Goal: Task Accomplishment & Management: Manage account settings

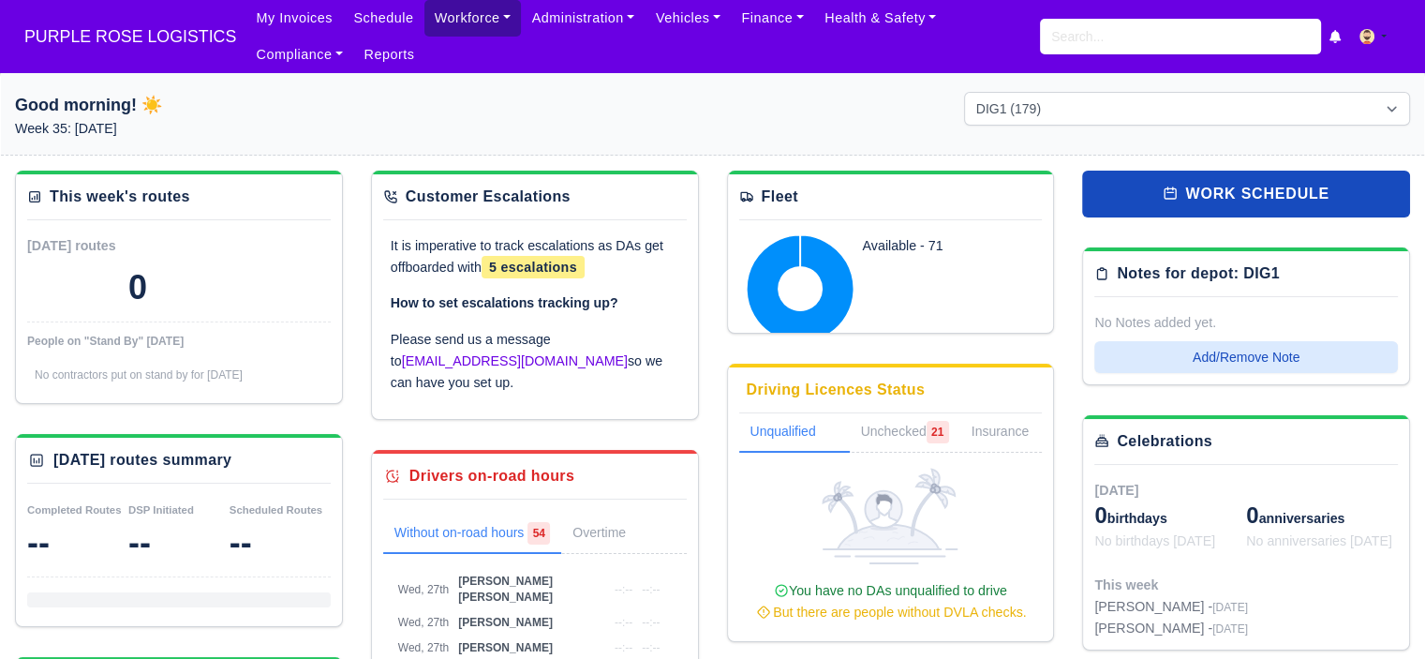
click at [461, 20] on link "Workforce" at bounding box center [472, 18] width 97 height 37
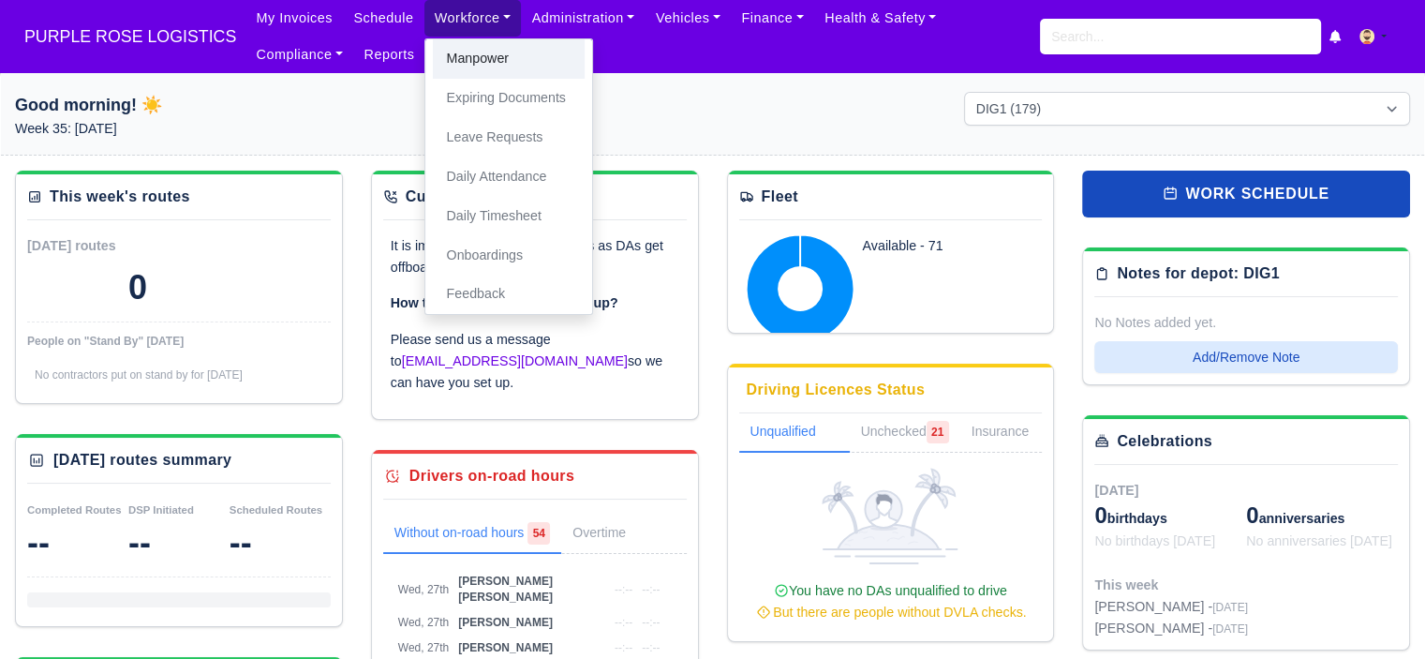
click at [472, 59] on link "Manpower" at bounding box center [509, 58] width 152 height 39
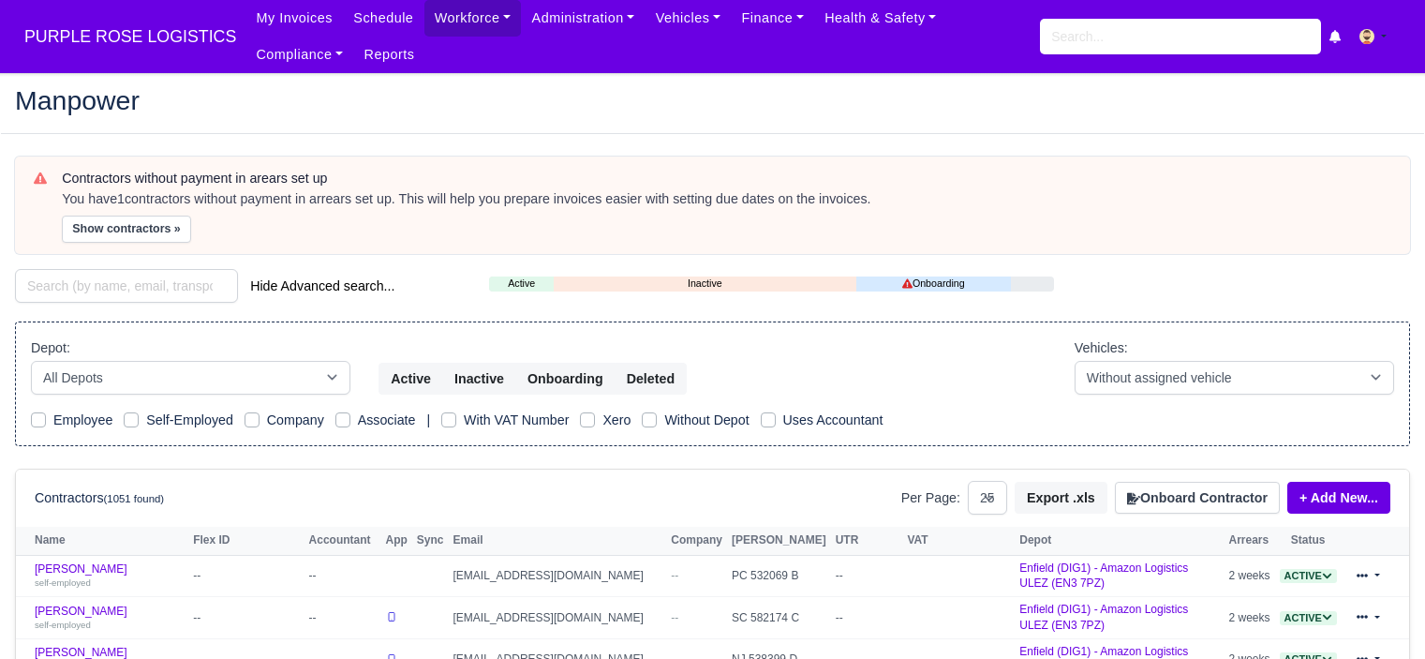
select select "25"
click at [1143, 41] on input "search" at bounding box center [1180, 37] width 281 height 36
type input "guled"
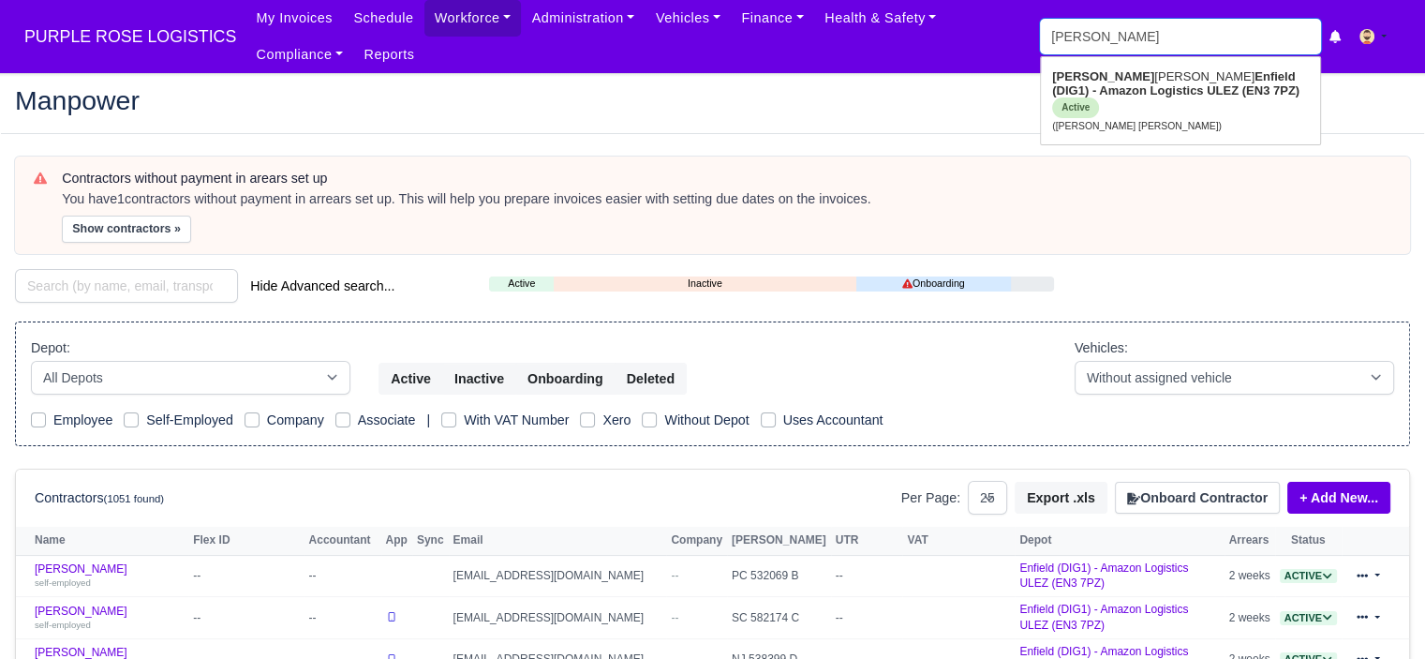
type input "guled Fuad hassan haji"
click at [1178, 99] on link "Guled Fuad hassan haji Enfield (DIG1) - Amazon Logistics ULEZ (EN3 7PZ) Active …" at bounding box center [1180, 101] width 279 height 78
type input "Guled Fuad hassan haji"
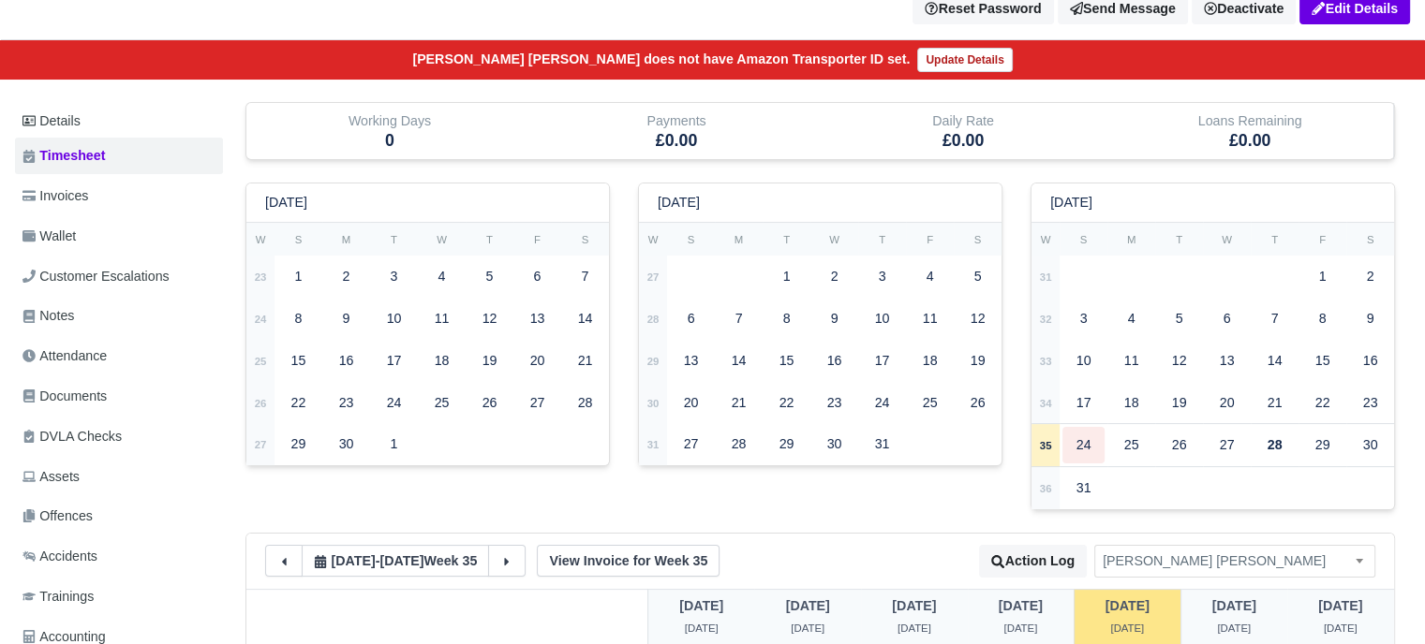
scroll to position [187, 0]
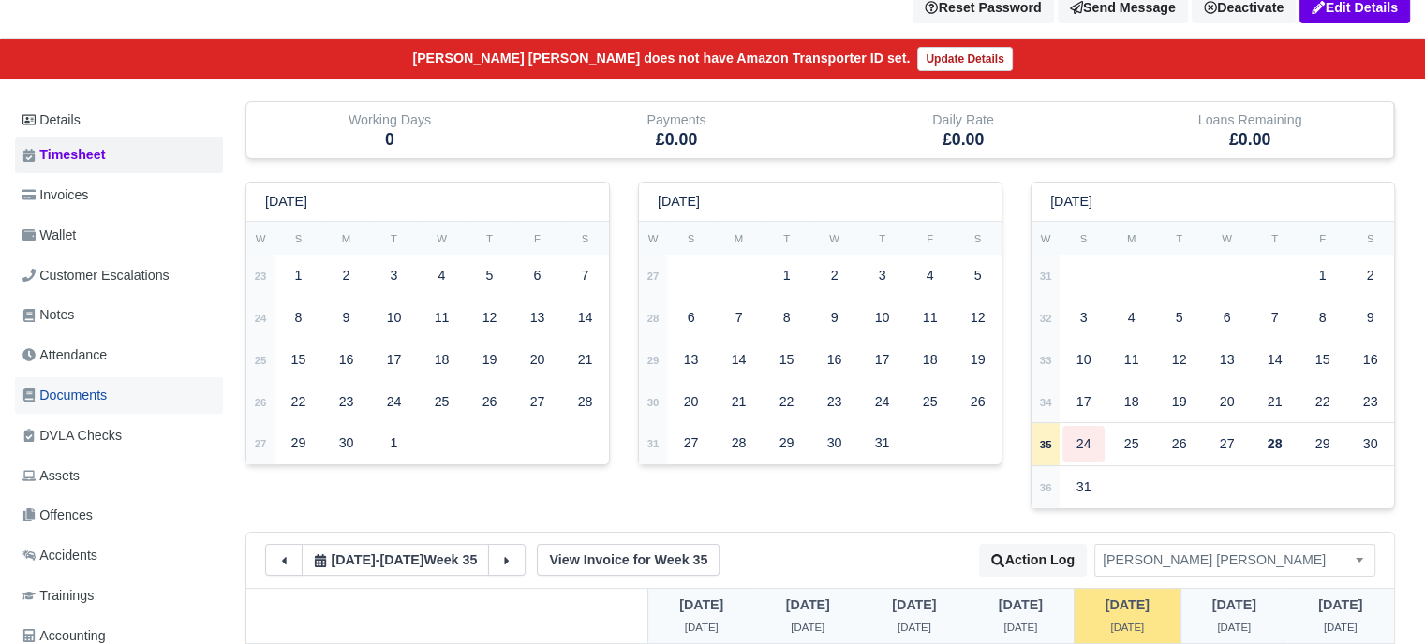
click at [104, 385] on span "Documents" at bounding box center [64, 396] width 84 height 22
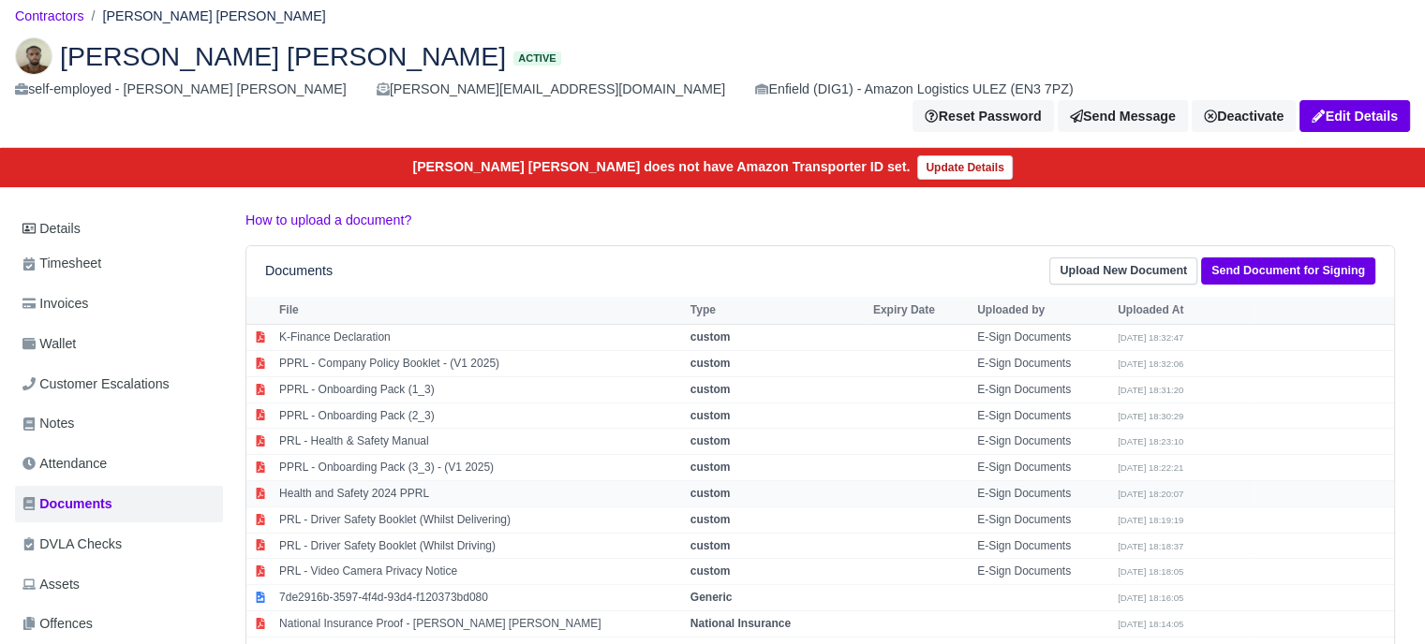
scroll to position [187, 0]
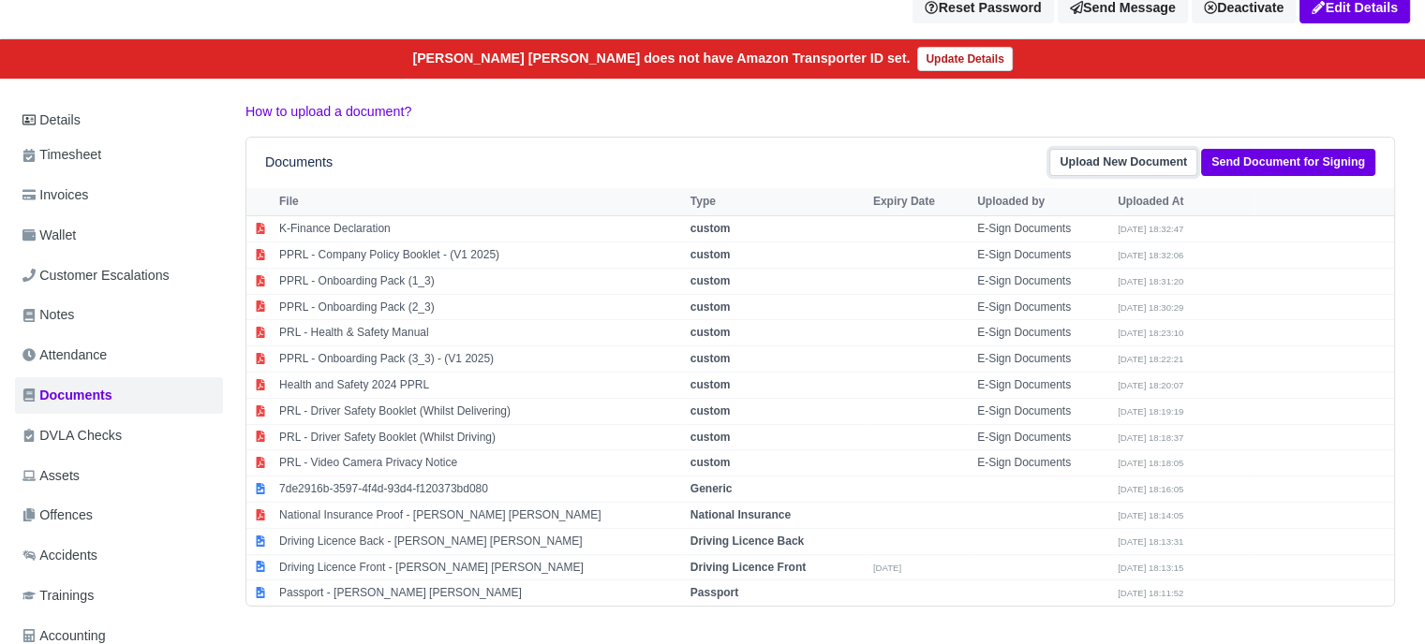
click at [1155, 149] on link "Upload New Document" at bounding box center [1123, 162] width 148 height 27
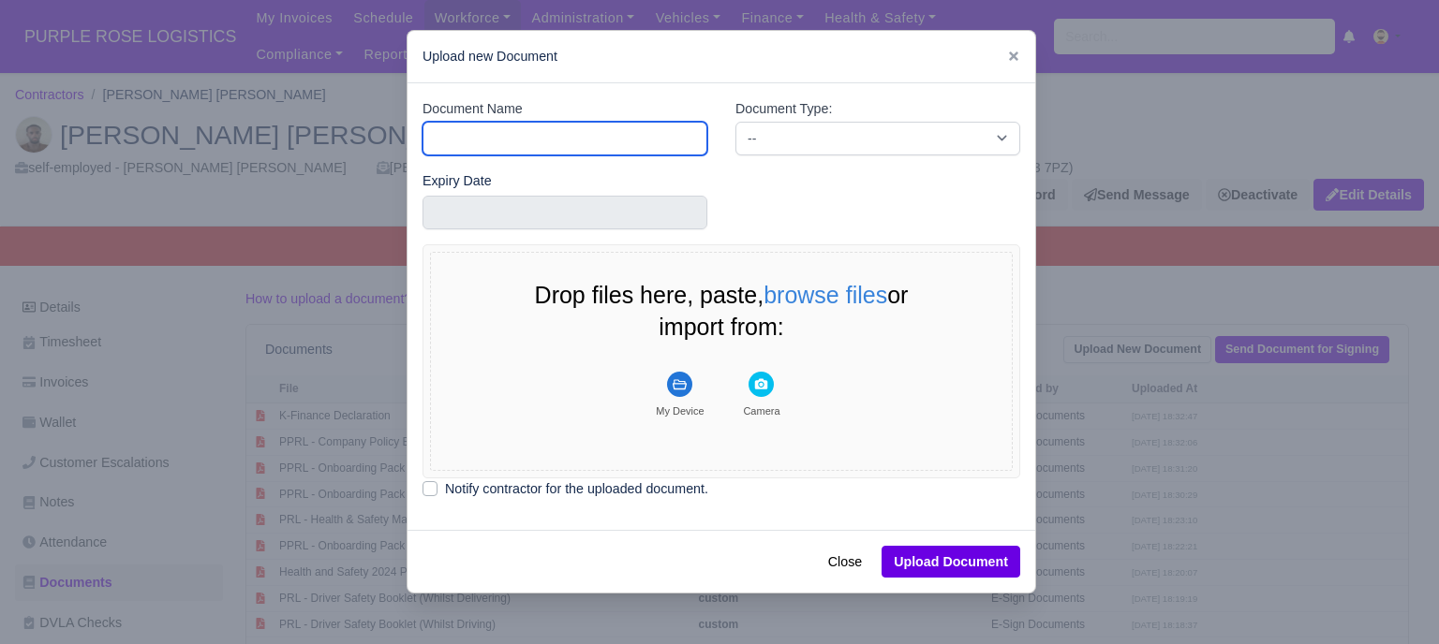
click at [533, 129] on input "Document Name" at bounding box center [564, 139] width 285 height 34
type input "RTW"
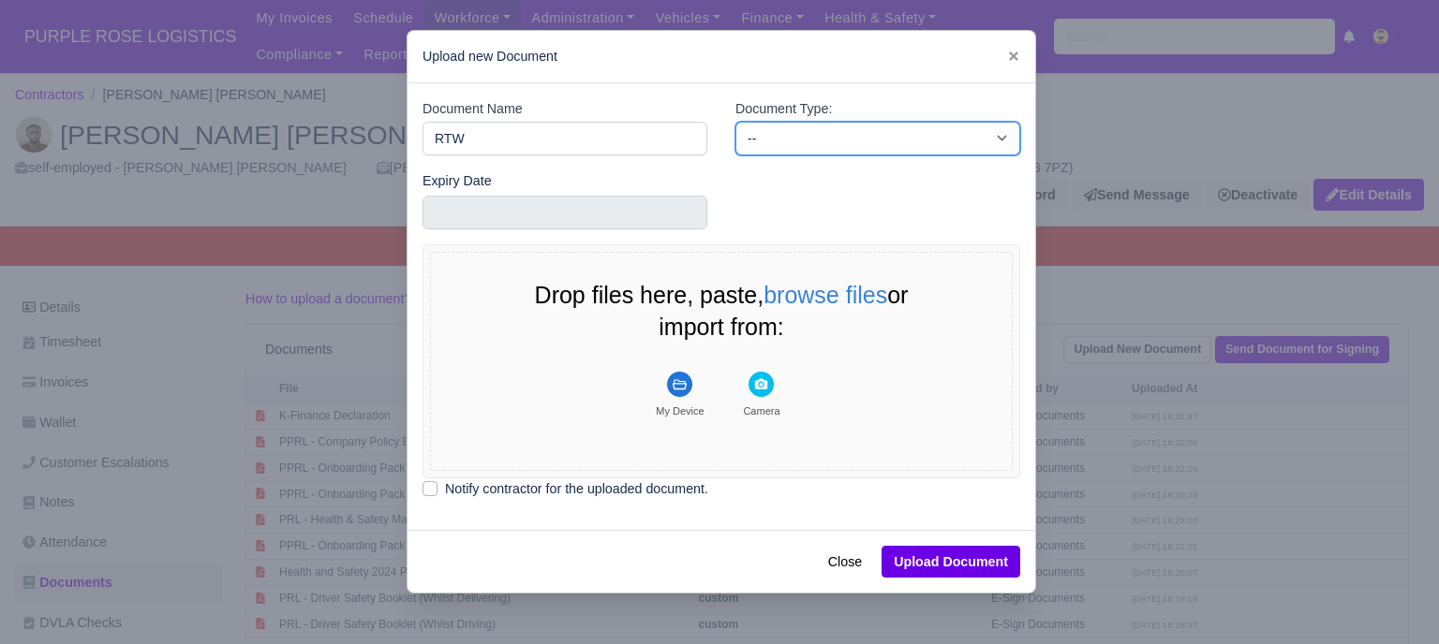
click at [787, 133] on select "-- Accounting Engagement Letter Age Verification Confirmation Background Check …" at bounding box center [877, 139] width 285 height 34
select select "right-to-work"
click at [735, 122] on select "-- Accounting Engagement Letter Age Verification Confirmation Background Check …" at bounding box center [877, 139] width 285 height 34
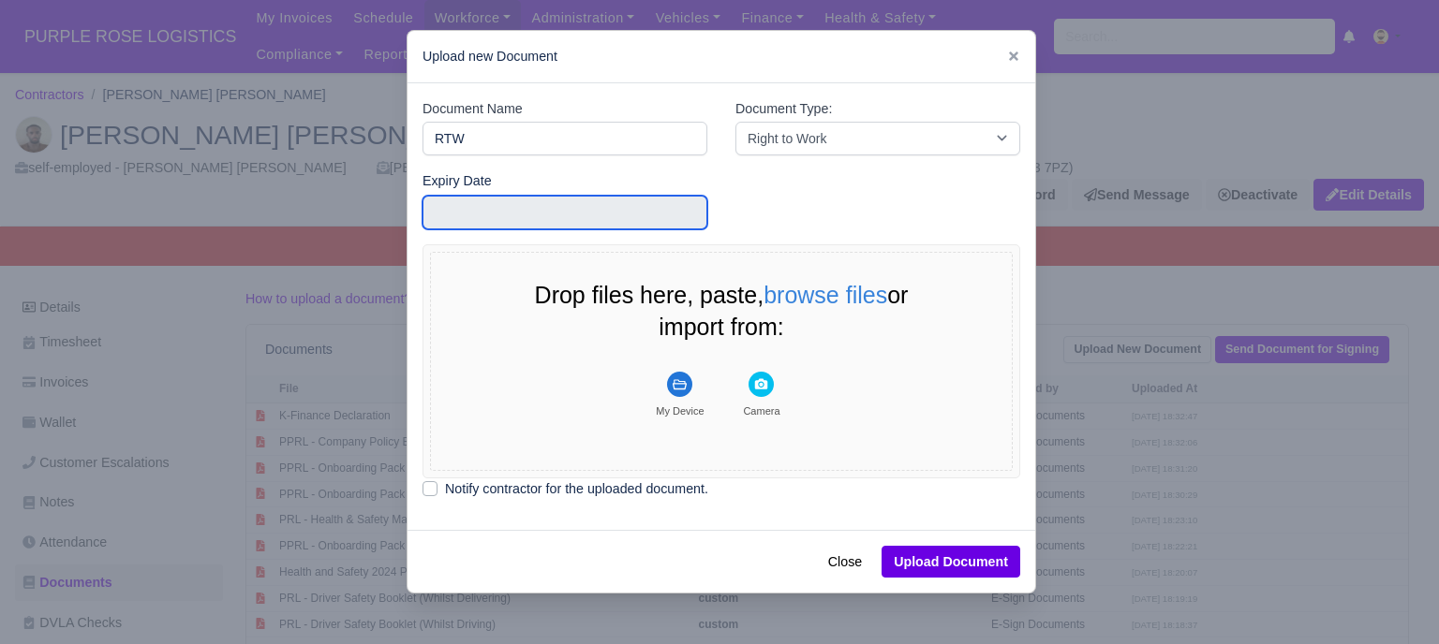
click at [535, 213] on input "text" at bounding box center [564, 213] width 285 height 34
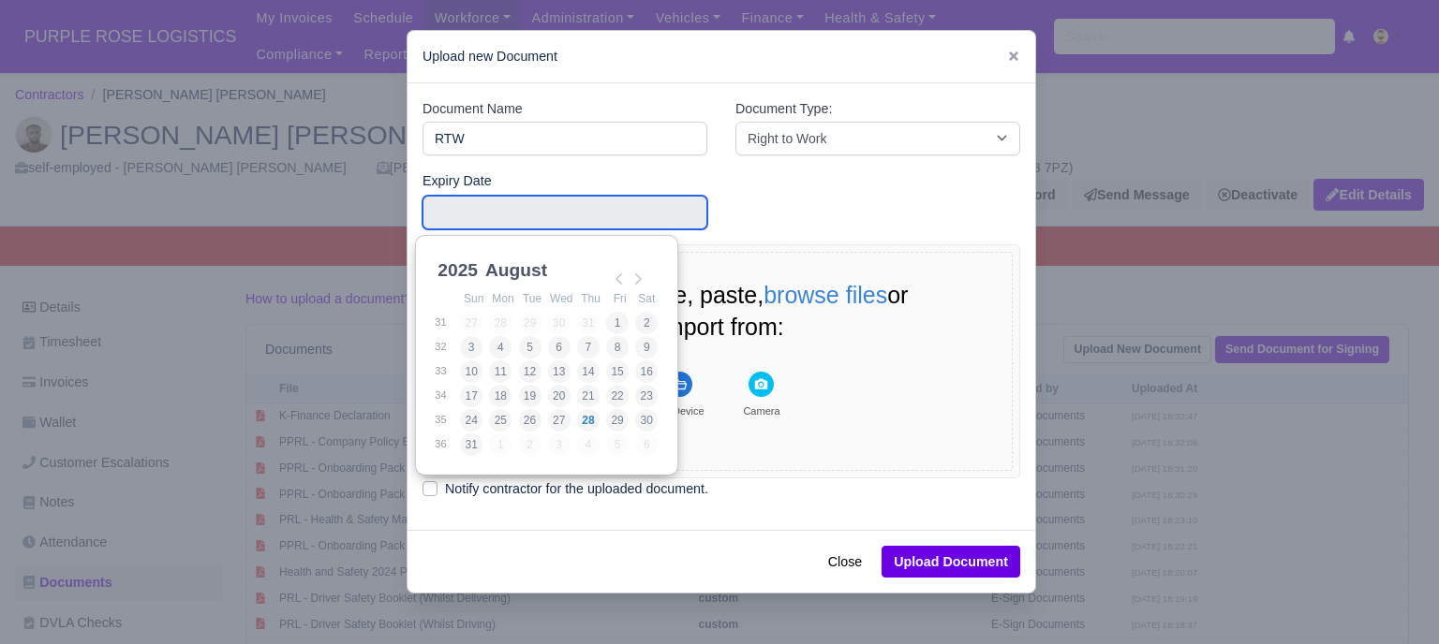
click at [536, 217] on input "Use the arrow keys to pick a date" at bounding box center [564, 213] width 285 height 34
click at [778, 207] on div "Expiry Date" at bounding box center [721, 207] width 626 height 75
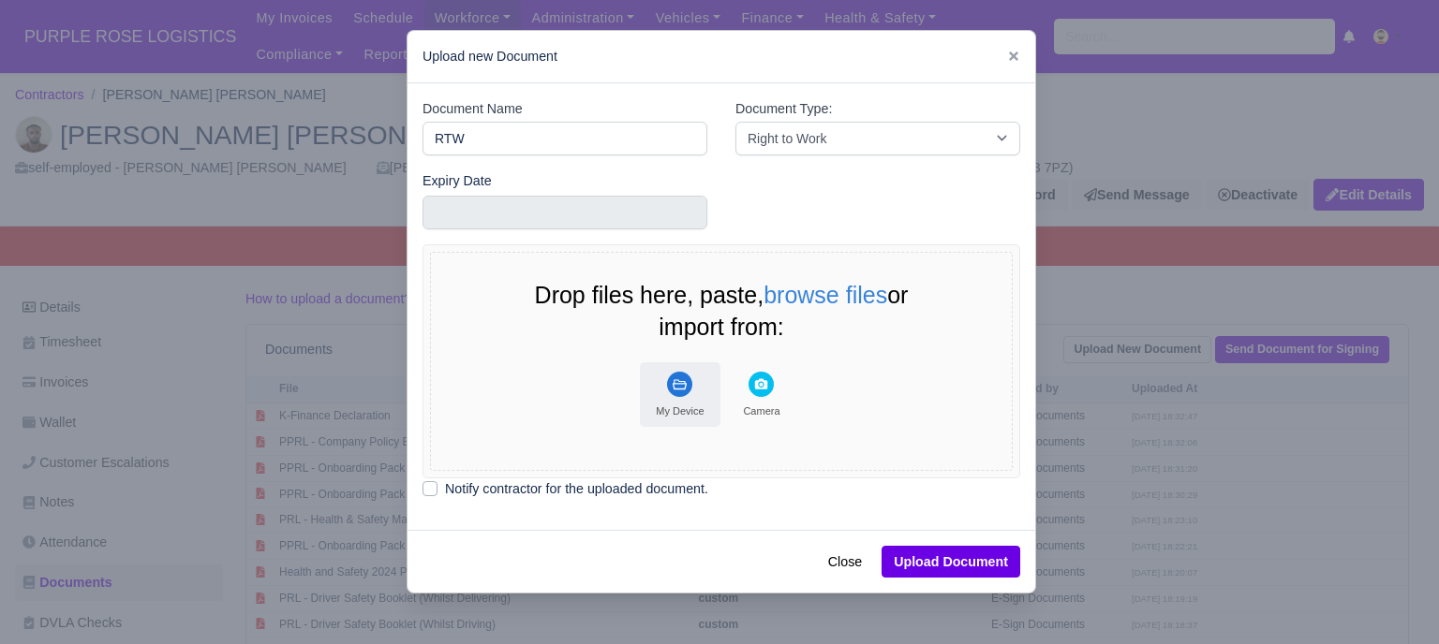
click at [677, 382] on rect "File Uploader" at bounding box center [679, 384] width 25 height 25
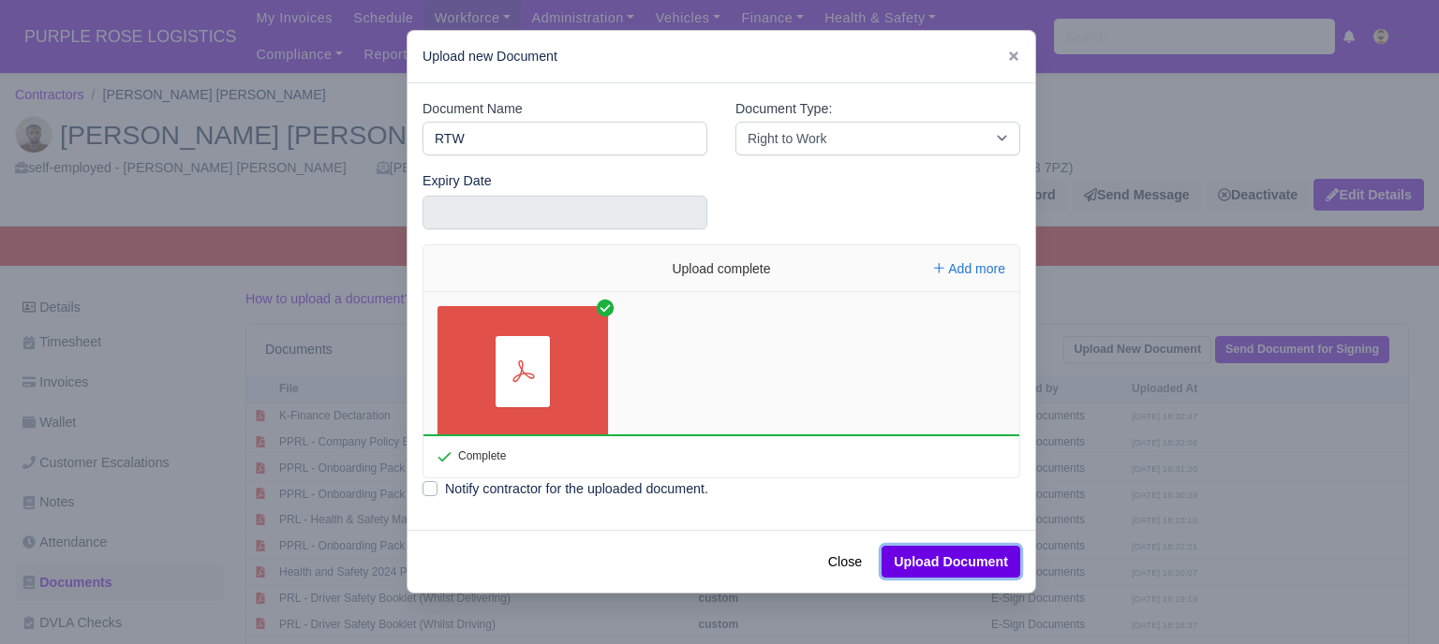
click at [957, 565] on button "Upload Document" at bounding box center [950, 562] width 139 height 32
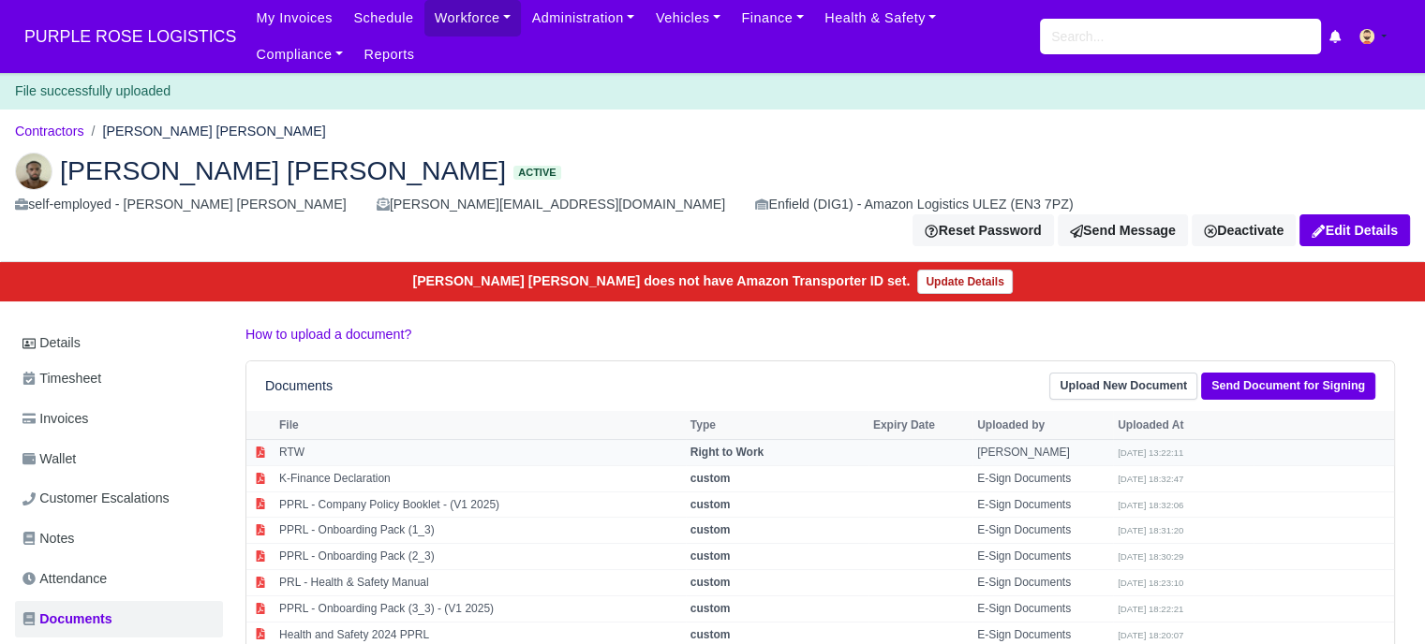
click at [289, 440] on td "RTW" at bounding box center [479, 453] width 411 height 26
select select "right-to-work"
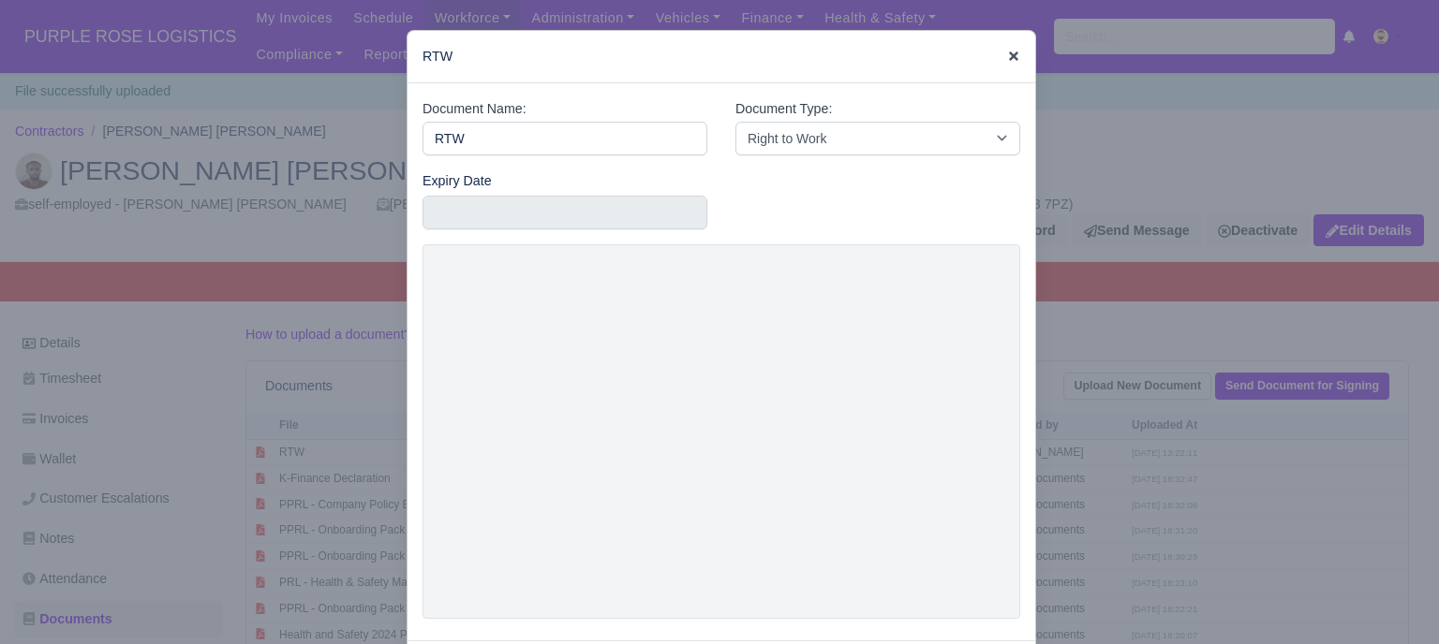
click at [1009, 54] on icon at bounding box center [1013, 56] width 9 height 9
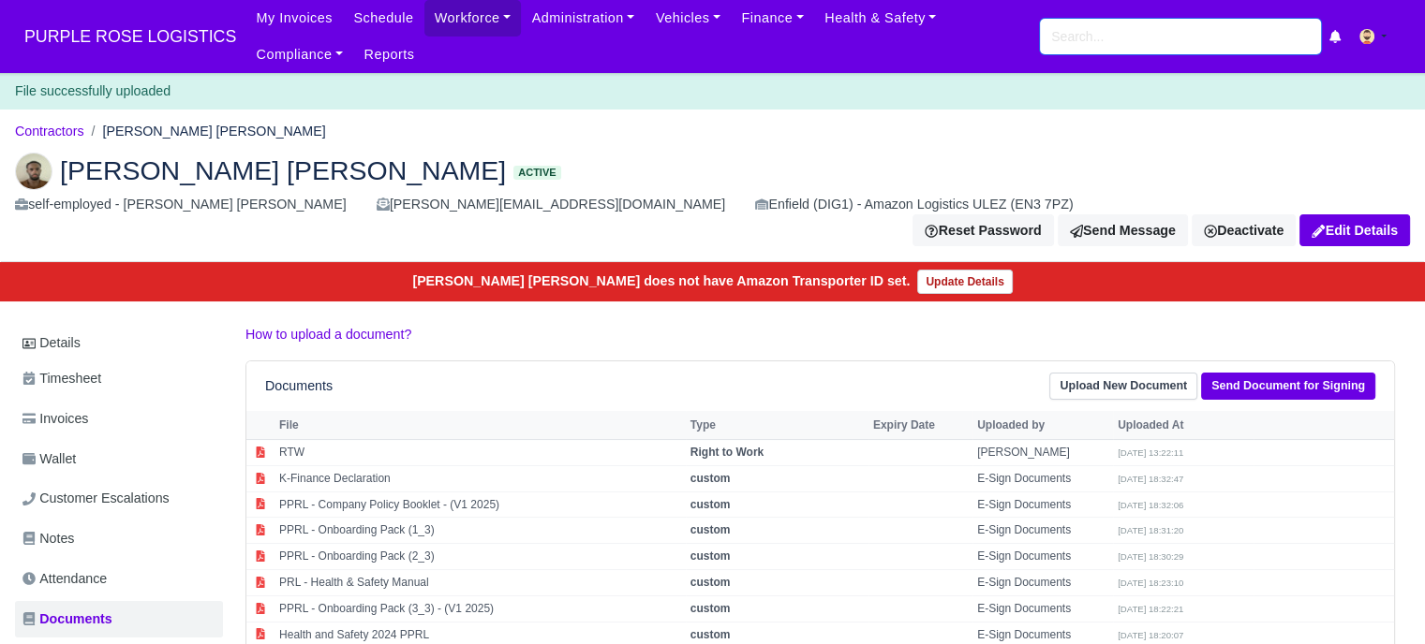
click at [1158, 44] on input "search" at bounding box center [1180, 37] width 281 height 36
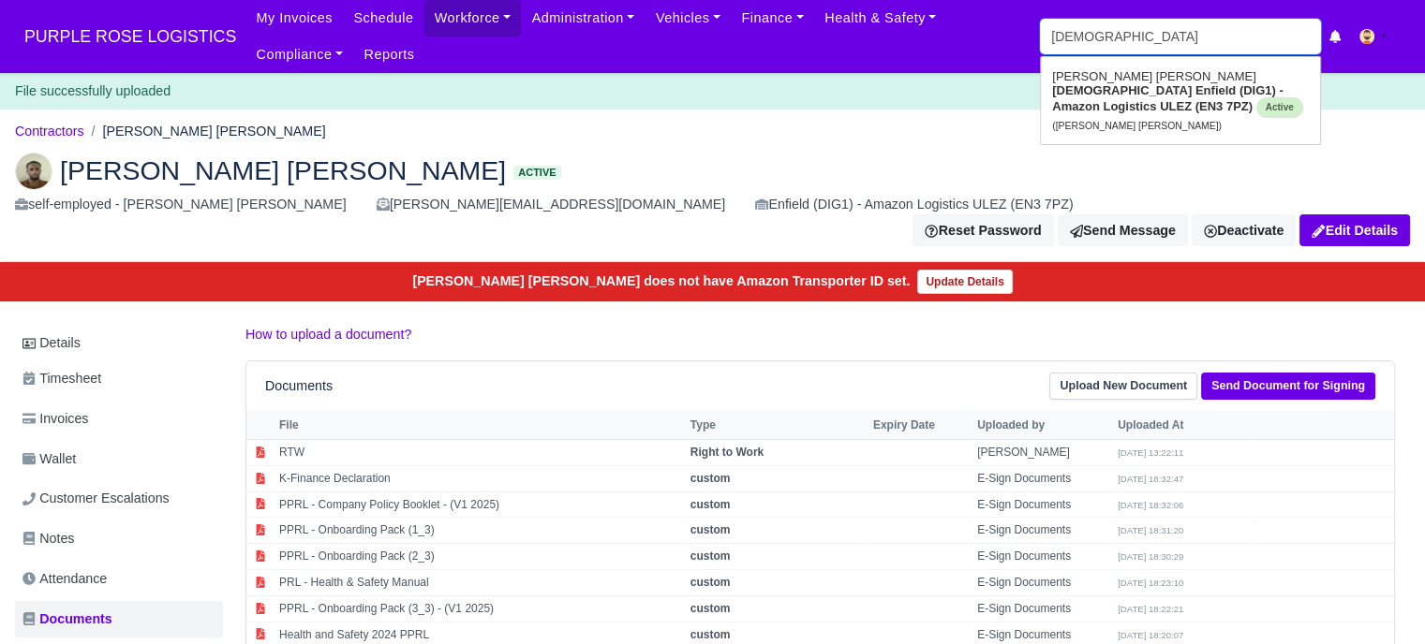
click at [1156, 49] on input "haji" at bounding box center [1180, 37] width 281 height 36
type input "h"
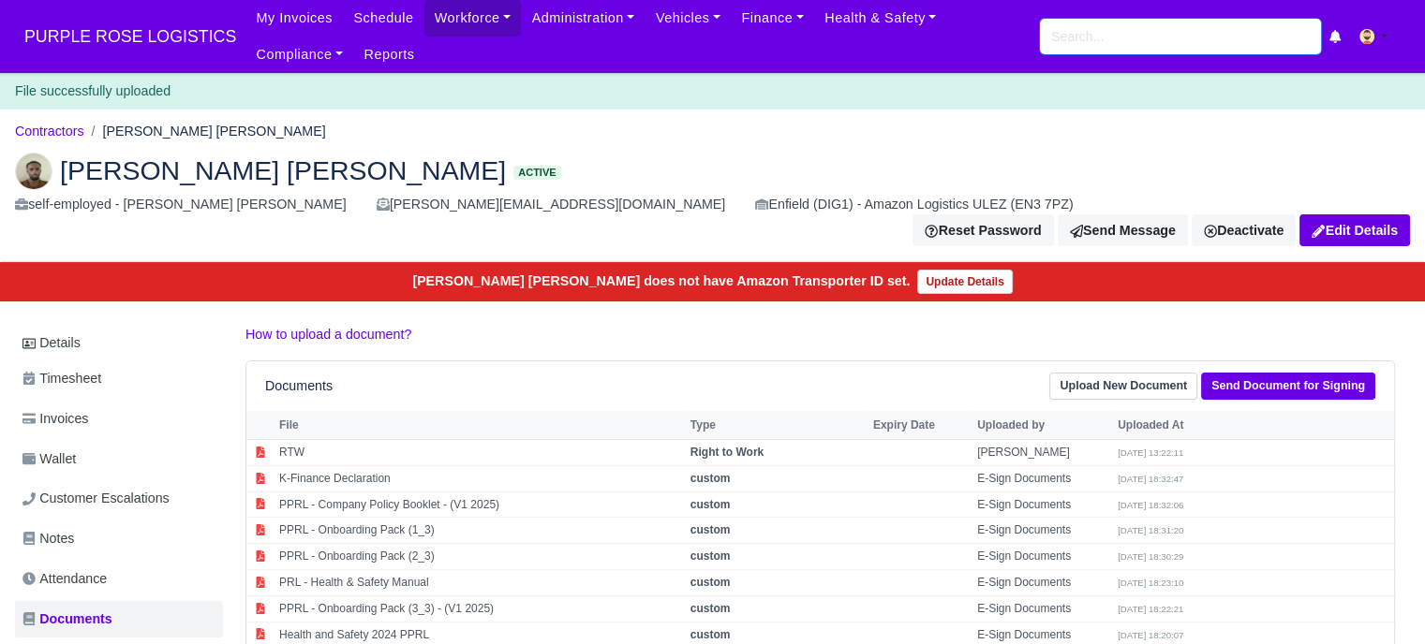
click at [1150, 37] on input "search" at bounding box center [1180, 37] width 281 height 36
type input "yord"
type input "yordan Angelov Svetlinov"
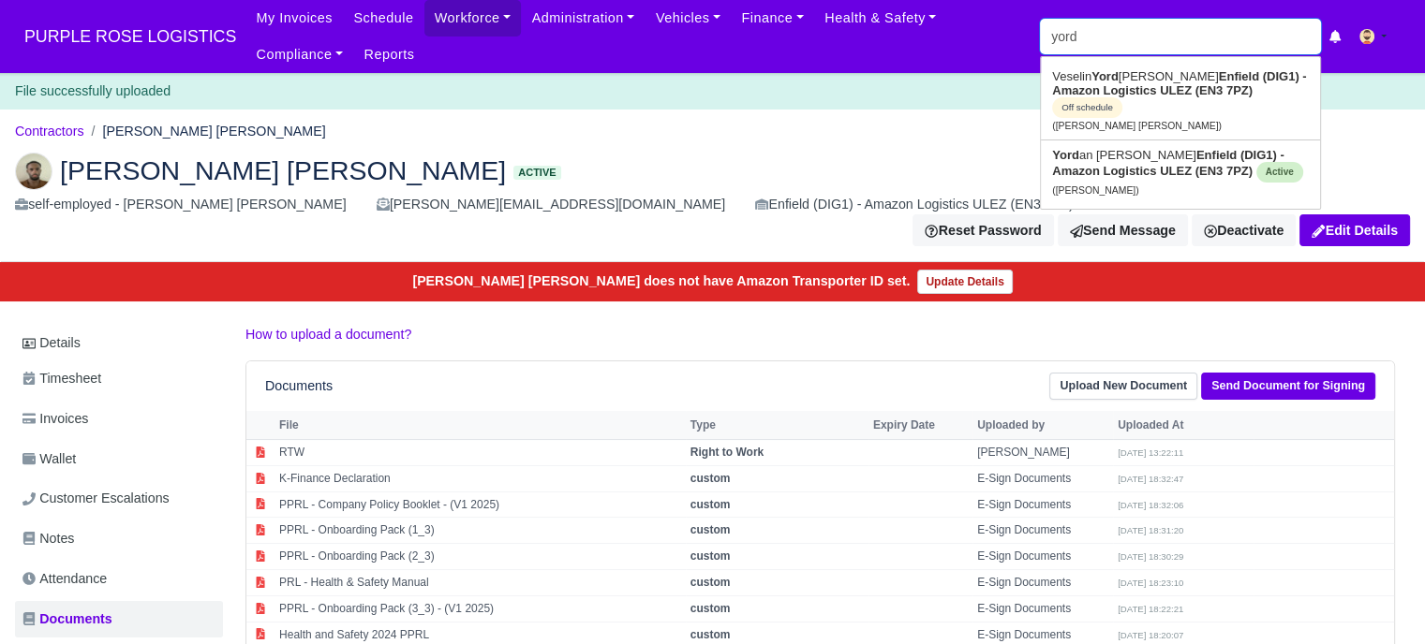
type input "yorda"
type input "yordan Angelov Svetlinov"
type input "yordan"
type input "yordan Angelov Svetlinov"
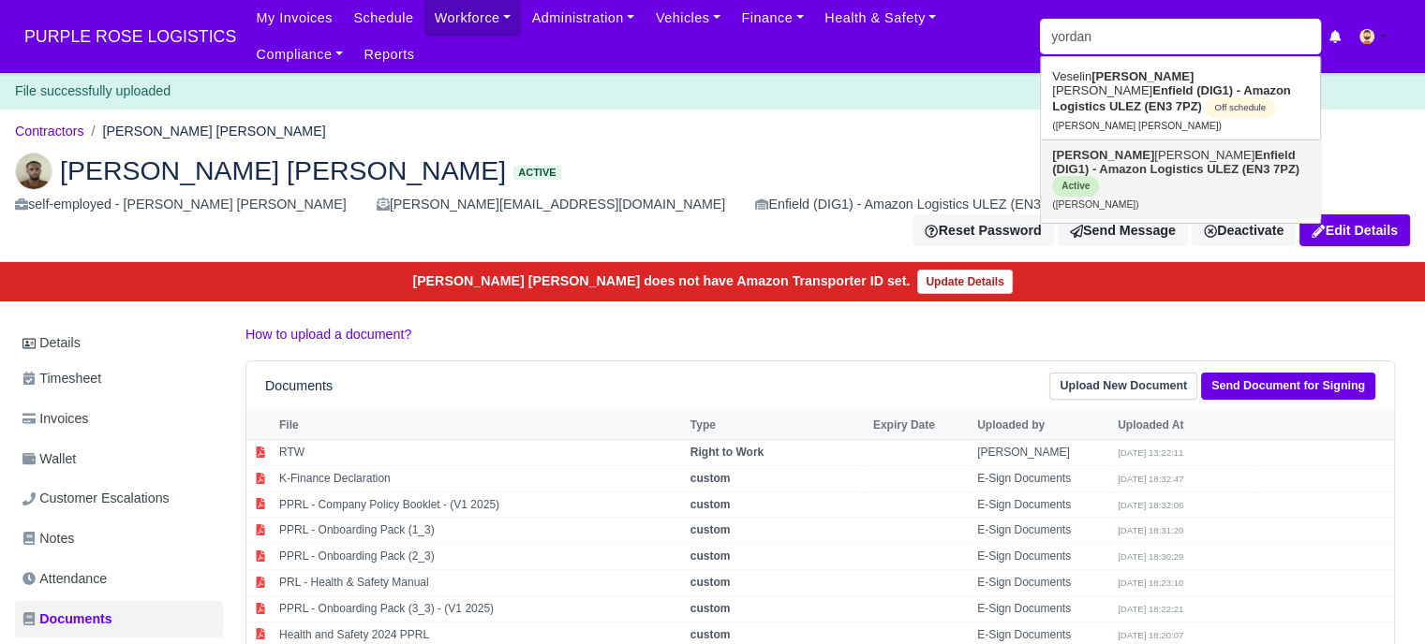
click at [1105, 157] on link "Yordan Angelov Svetlinov Enfield (DIG1) - Amazon Logistics ULEZ (EN3 7PZ) Activ…" at bounding box center [1180, 180] width 279 height 78
type input "[PERSON_NAME]"
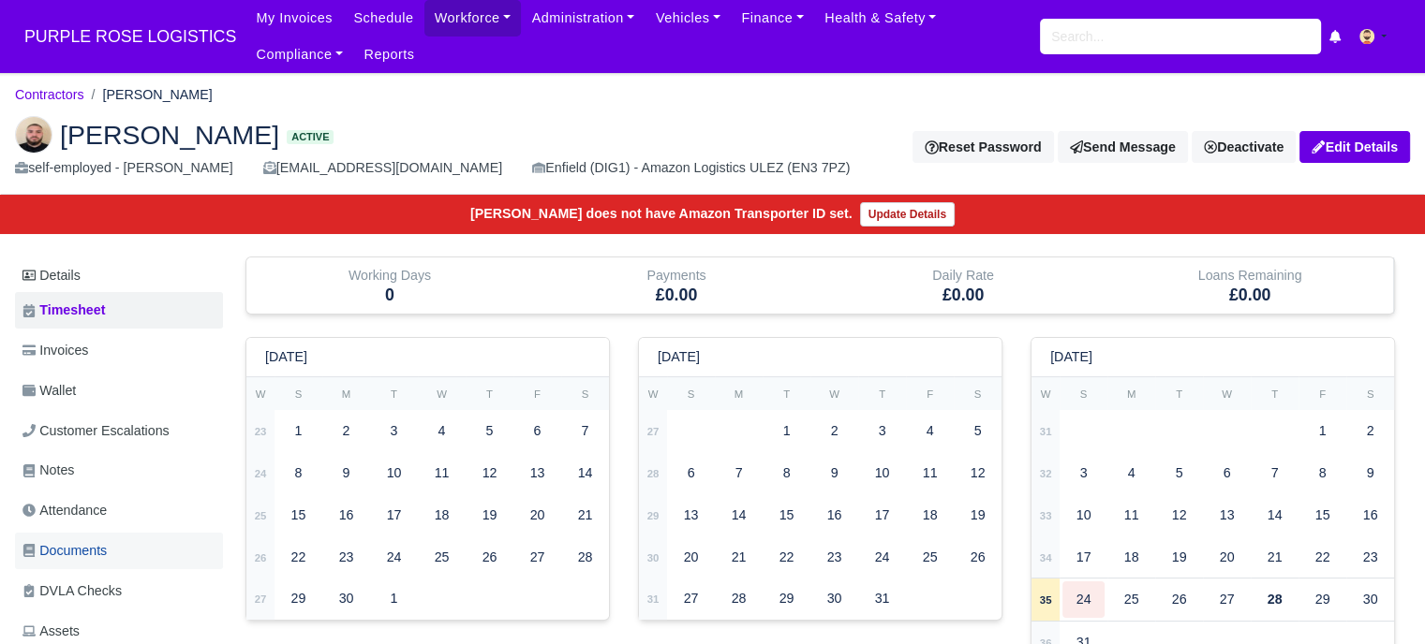
click at [90, 557] on span "Documents" at bounding box center [64, 551] width 84 height 22
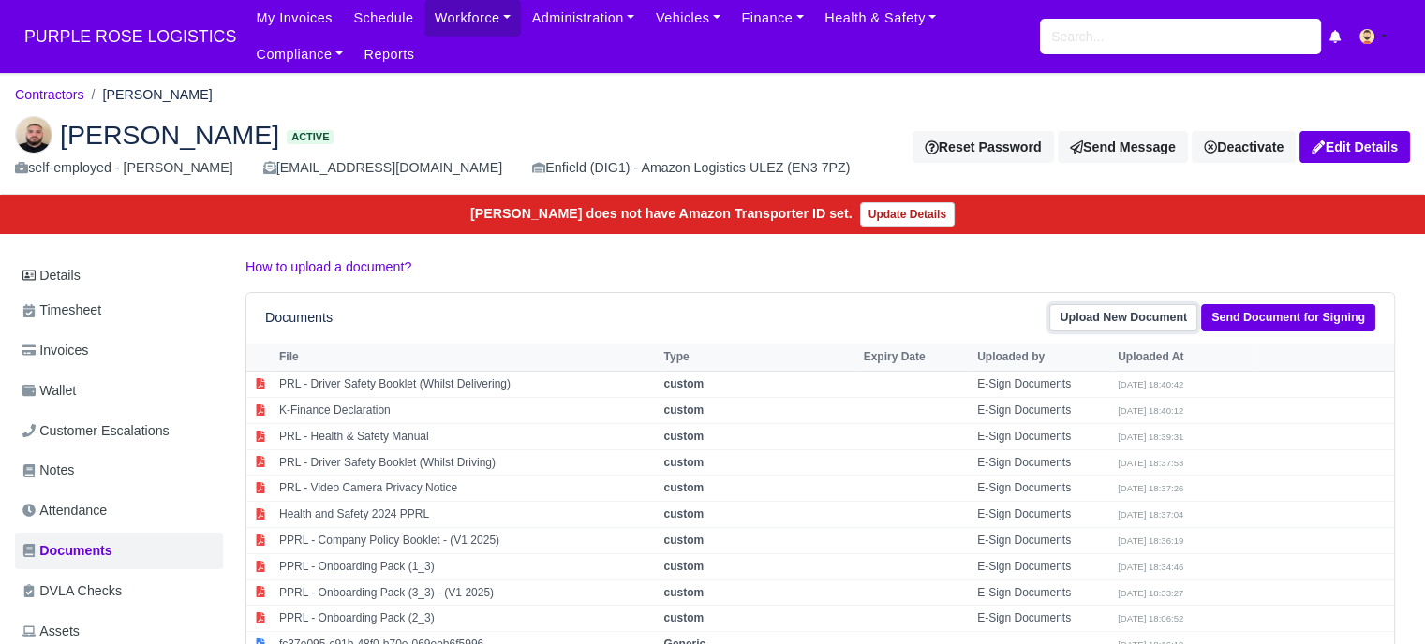
drag, startPoint x: 1176, startPoint y: 318, endPoint x: 1165, endPoint y: 320, distance: 10.7
click at [1175, 318] on link "Upload New Document" at bounding box center [1123, 317] width 148 height 27
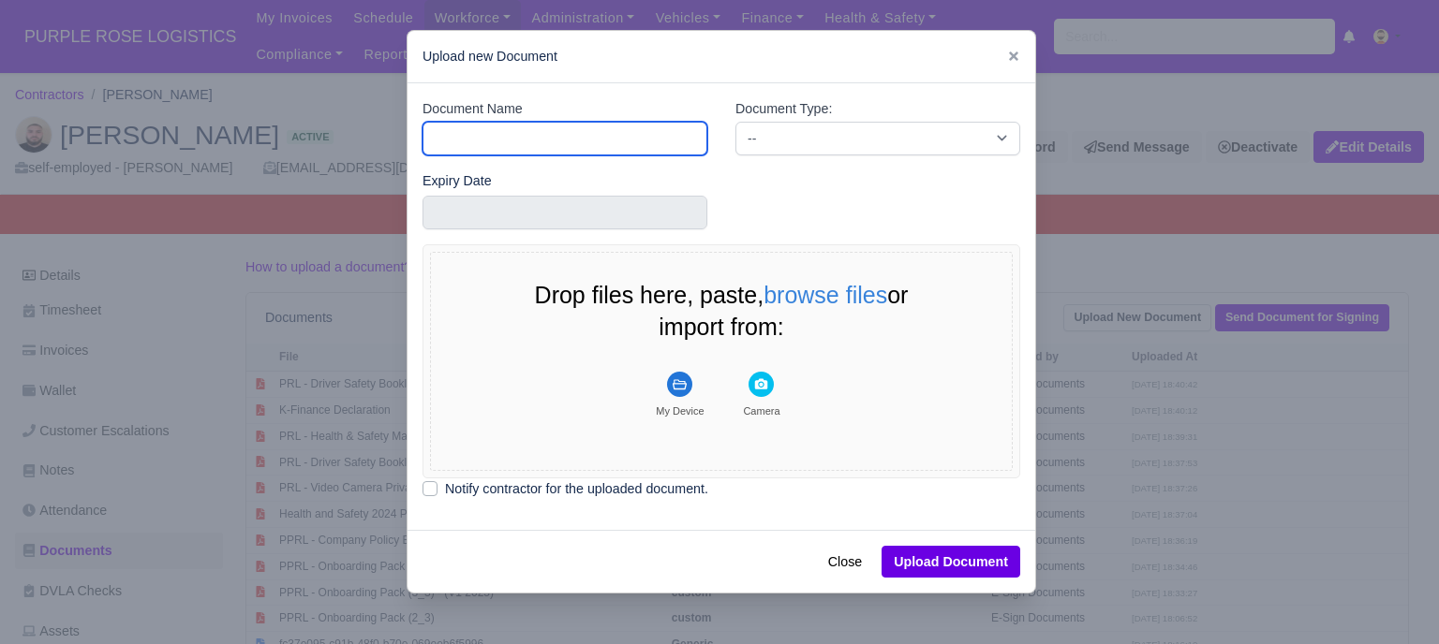
click at [495, 143] on input "Document Name" at bounding box center [564, 139] width 285 height 34
type input "RTW"
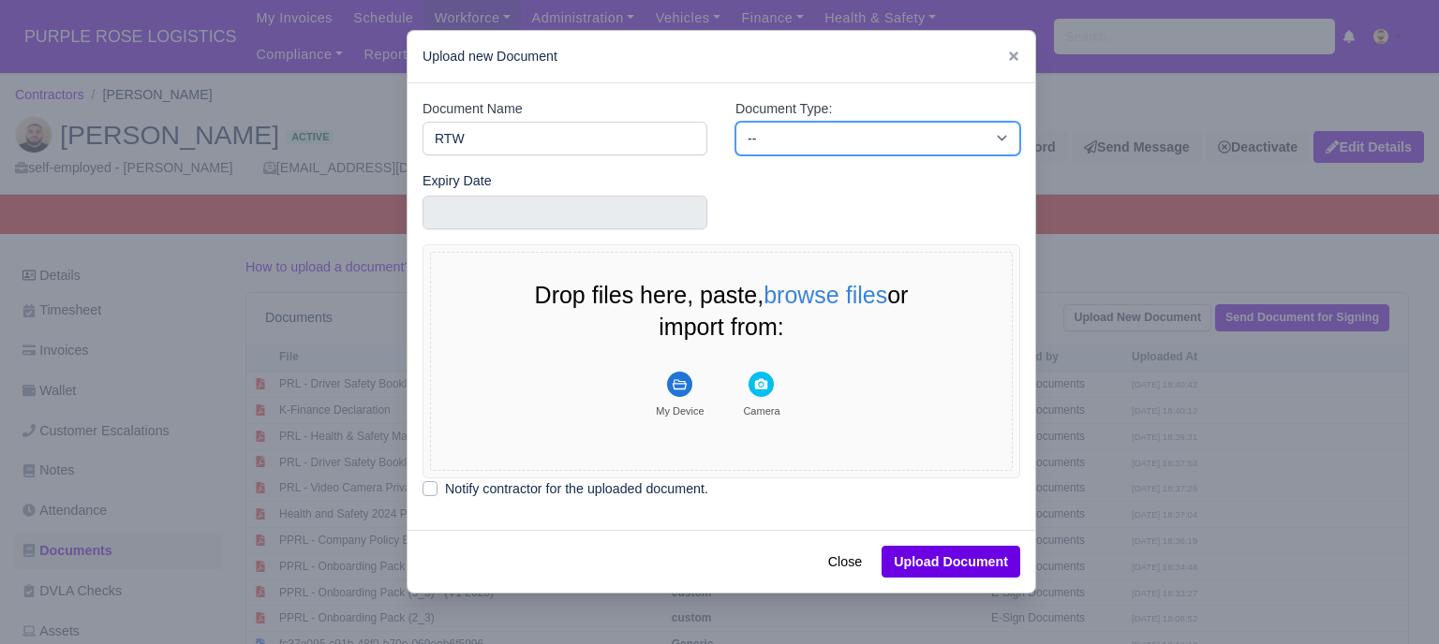
click at [826, 133] on select "-- Accounting Engagement Letter Age Verification Confirmation Background Check …" at bounding box center [877, 139] width 285 height 34
select select "right-to-work"
click at [735, 122] on select "-- Accounting Engagement Letter Age Verification Confirmation Background Check …" at bounding box center [877, 139] width 285 height 34
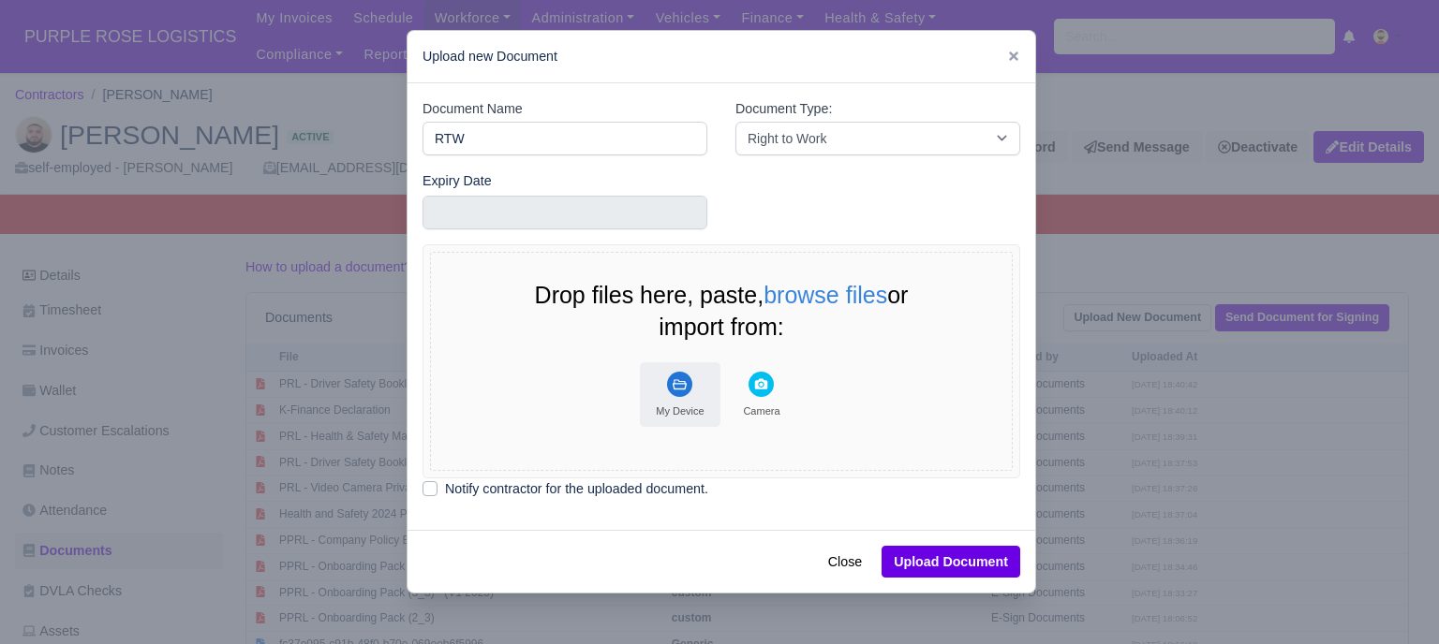
click at [667, 385] on rect "File Uploader" at bounding box center [679, 384] width 25 height 25
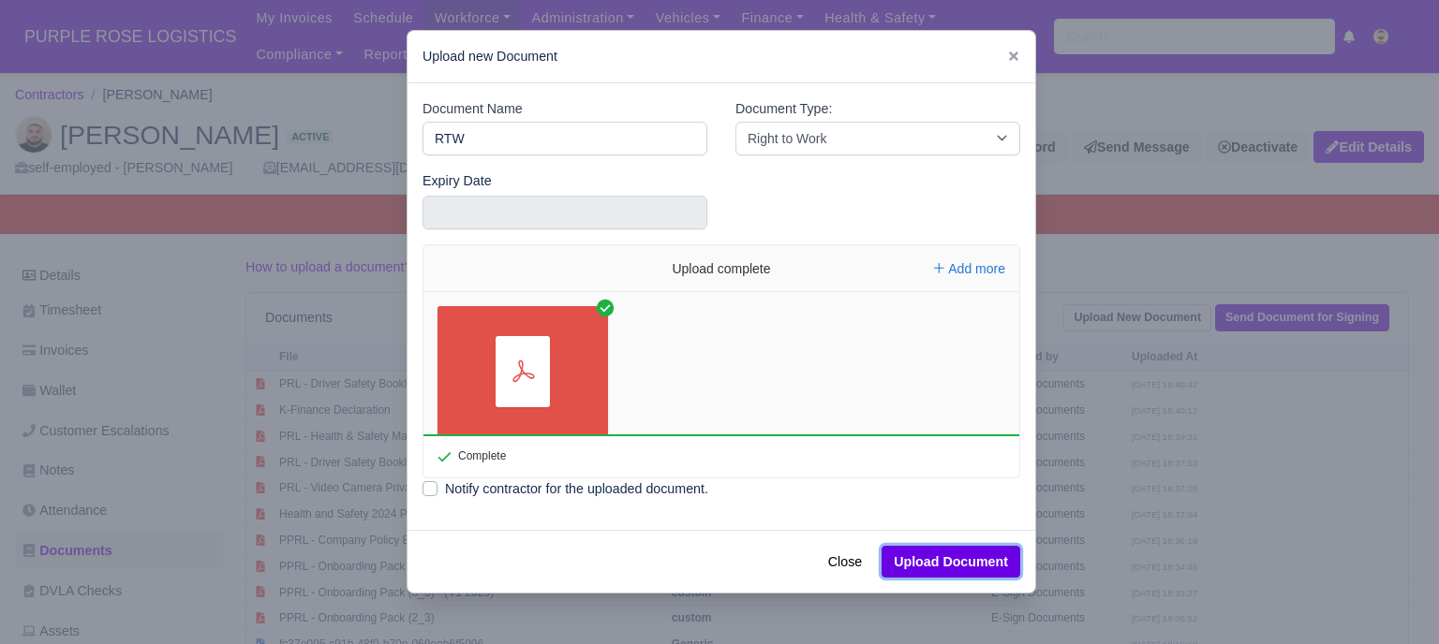
click at [933, 570] on button "Upload Document" at bounding box center [950, 562] width 139 height 32
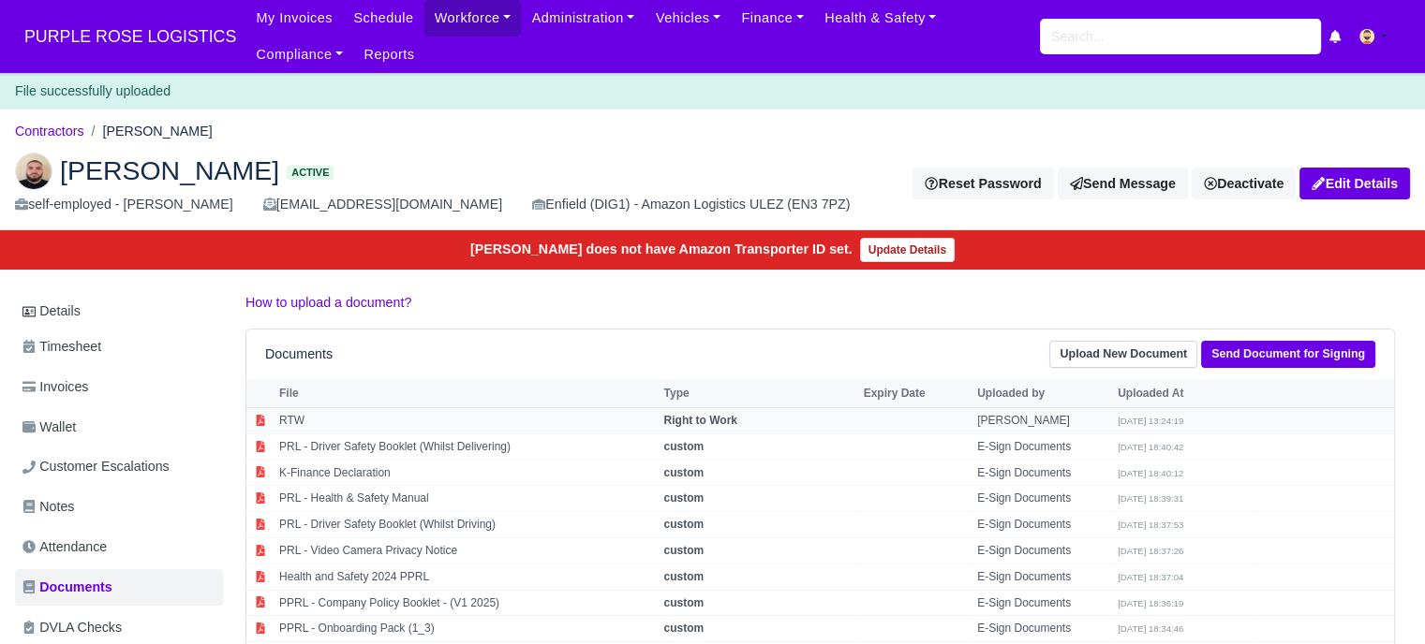
click at [431, 415] on td "RTW" at bounding box center [466, 421] width 385 height 26
select select "right-to-work"
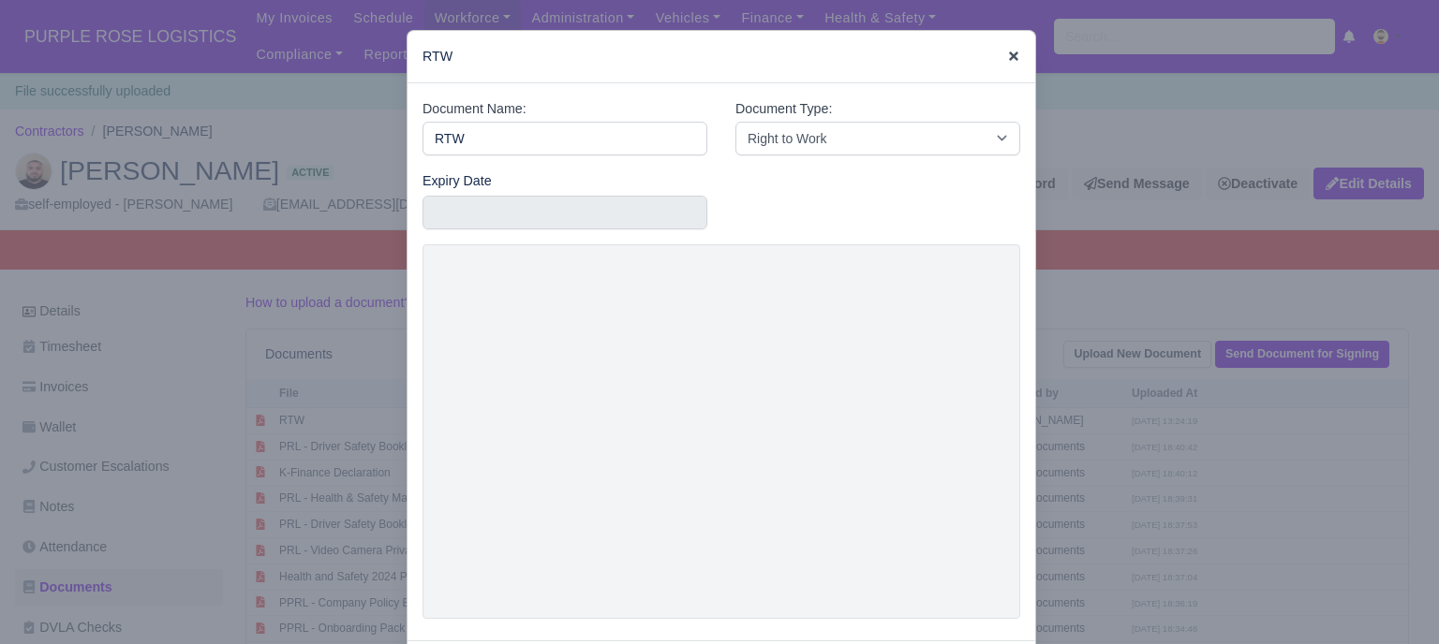
click at [1009, 55] on icon at bounding box center [1013, 56] width 9 height 9
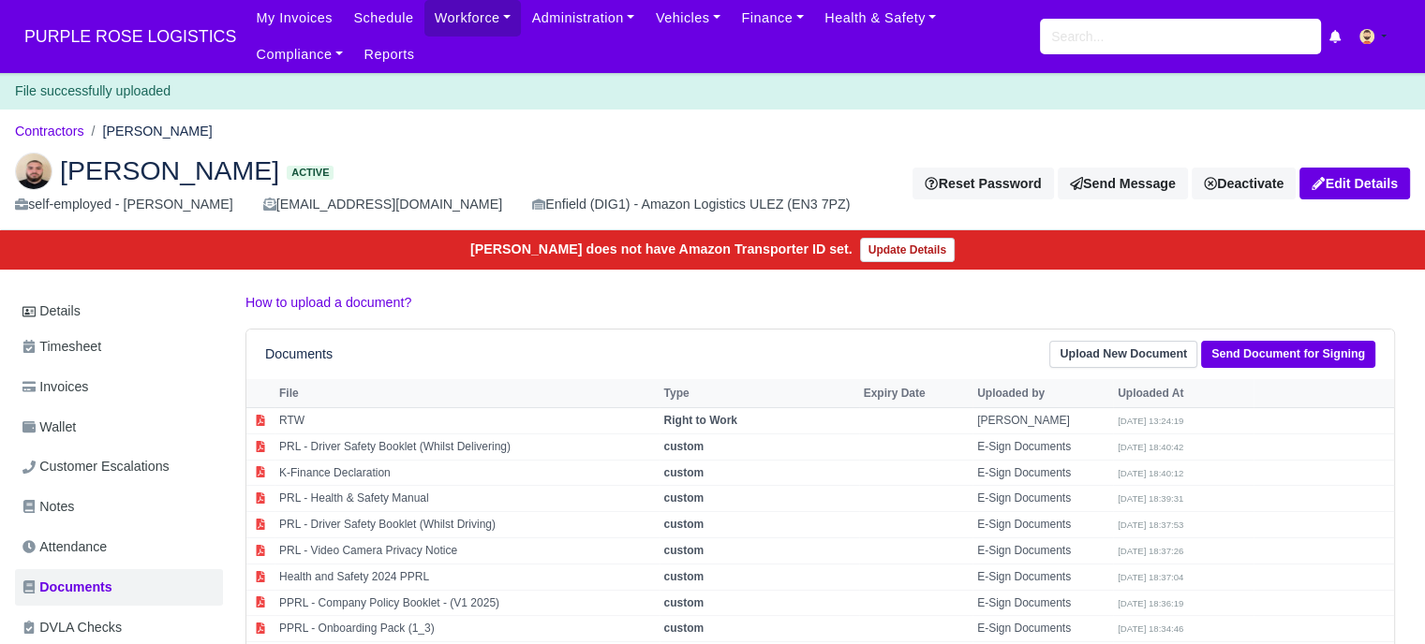
click at [664, 293] on p "How to upload a document?" at bounding box center [819, 303] width 1149 height 22
click at [1386, 37] on button at bounding box center [1379, 36] width 61 height 27
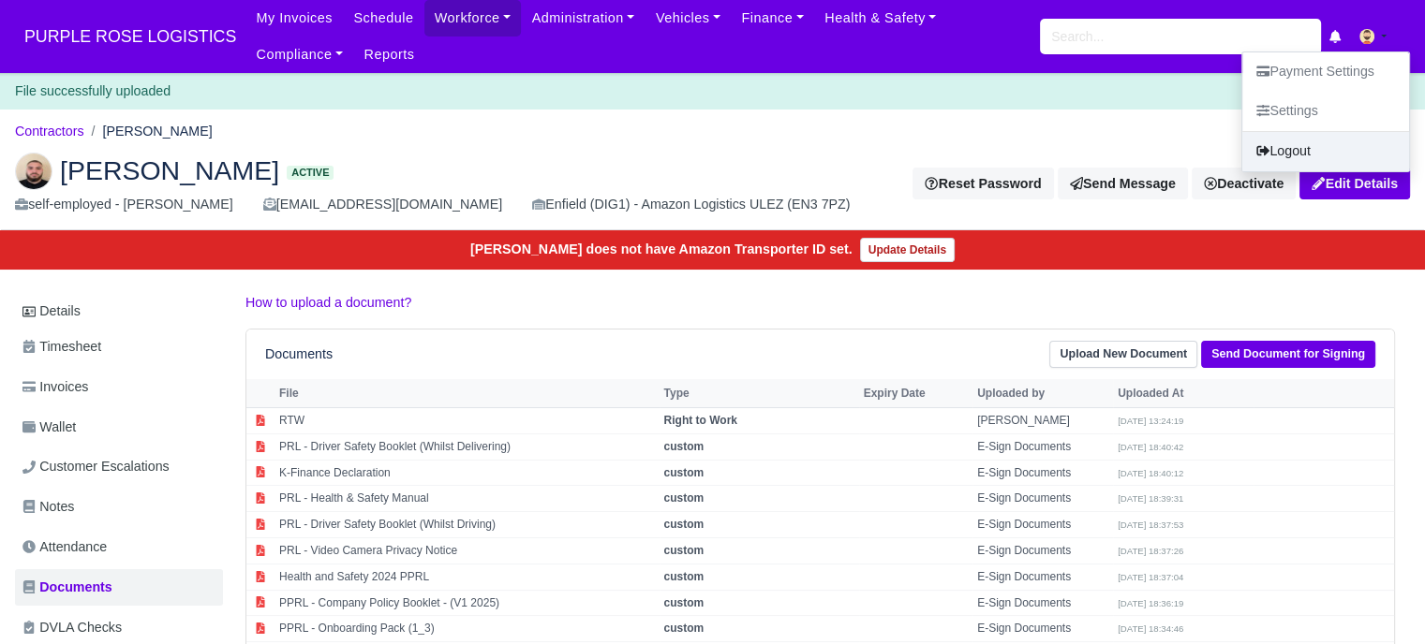
drag, startPoint x: 1318, startPoint y: 149, endPoint x: 1266, endPoint y: 160, distance: 52.7
click at [1318, 150] on link "Logout" at bounding box center [1325, 151] width 167 height 39
